Goal: Task Accomplishment & Management: Complete application form

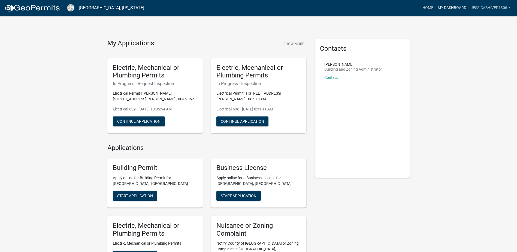
click at [459, 6] on link "My Dashboard" at bounding box center [452, 8] width 33 height 10
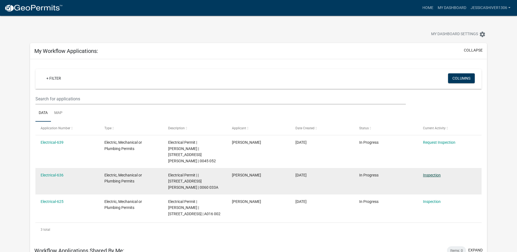
click at [438, 175] on link "Inspection" at bounding box center [432, 175] width 18 height 4
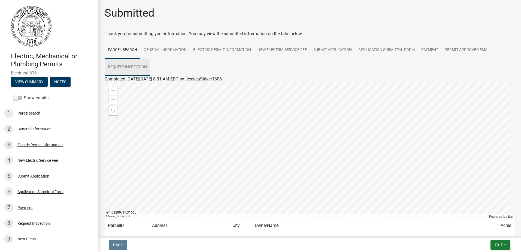
click at [136, 70] on link "Request Inspection" at bounding box center [128, 67] width 46 height 17
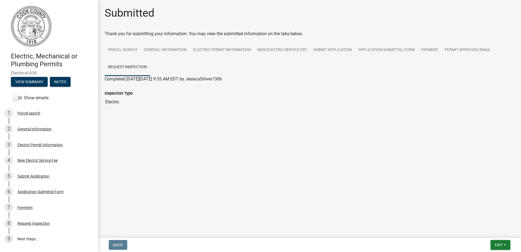
click at [116, 104] on input "Electric" at bounding box center [310, 102] width 410 height 11
click at [138, 104] on input "Electric" at bounding box center [310, 102] width 410 height 11
click at [39, 86] on button "View Summary" at bounding box center [29, 82] width 37 height 10
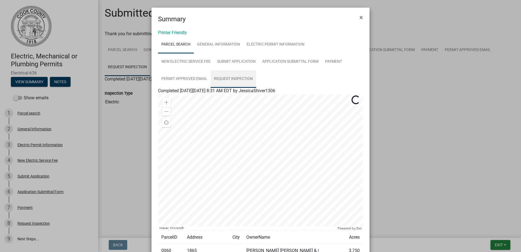
click at [211, 80] on link "Request Inspection" at bounding box center [234, 78] width 46 height 17
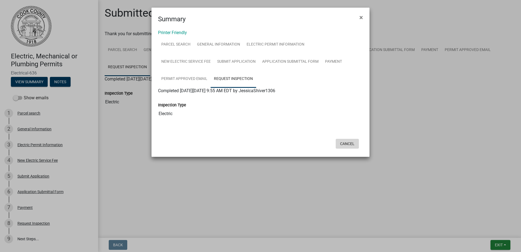
click at [348, 142] on button "Cancel" at bounding box center [347, 144] width 23 height 10
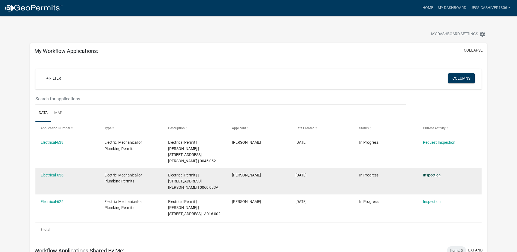
click at [436, 175] on link "Inspection" at bounding box center [432, 175] width 18 height 4
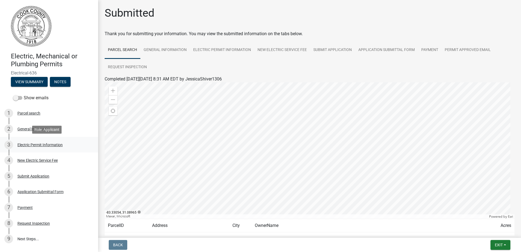
click at [59, 143] on div "Electric Permit Information" at bounding box center [39, 145] width 45 height 4
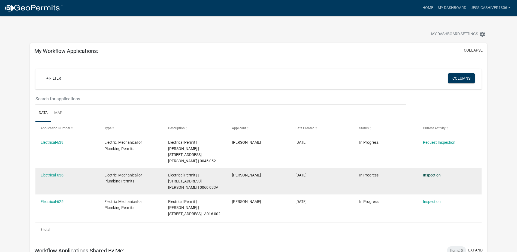
click at [429, 175] on link "Inspection" at bounding box center [432, 175] width 18 height 4
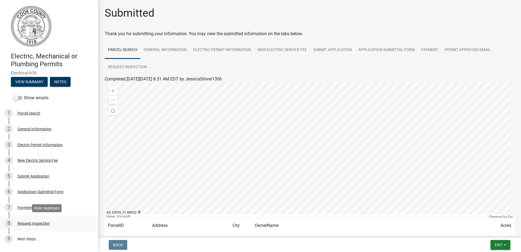
click at [34, 223] on div "Request Inspection" at bounding box center [33, 223] width 32 height 4
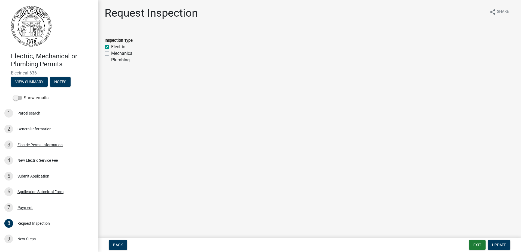
click at [111, 59] on label "Plumbing" at bounding box center [120, 60] width 19 height 7
click at [111, 59] on input "Plumbing" at bounding box center [113, 59] width 4 height 4
checkbox input "true"
checkbox input "false"
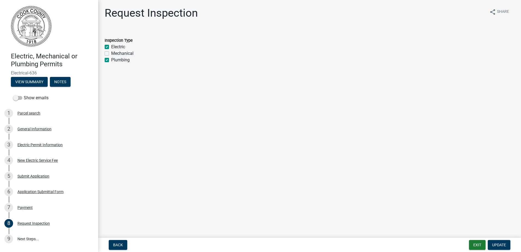
checkbox input "true"
click at [494, 244] on span "Update" at bounding box center [499, 245] width 14 height 4
